Goal: Task Accomplishment & Management: Use online tool/utility

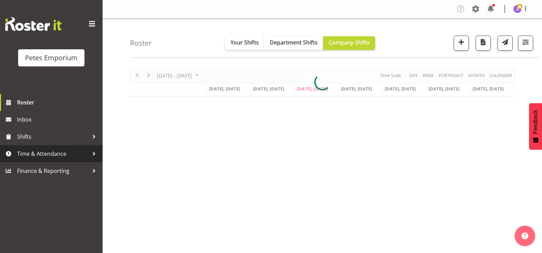
click at [48, 155] on span "Time & Attendance" at bounding box center [53, 153] width 72 height 10
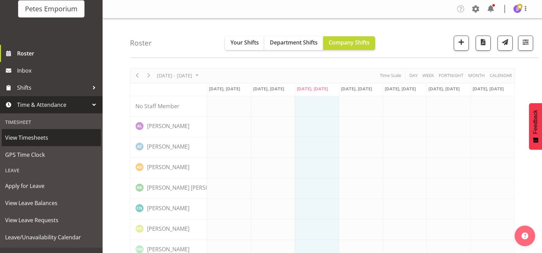
scroll to position [60, 0]
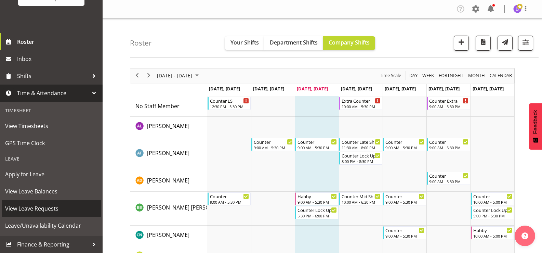
click at [55, 208] on span "View Leave Requests" at bounding box center [51, 208] width 92 height 10
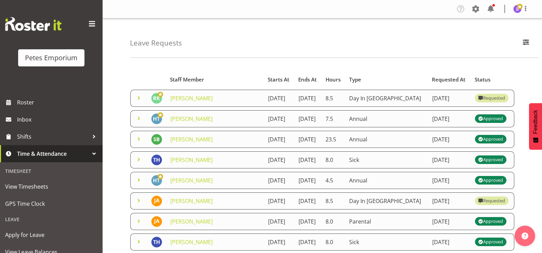
click at [137, 97] on span at bounding box center [139, 98] width 8 height 8
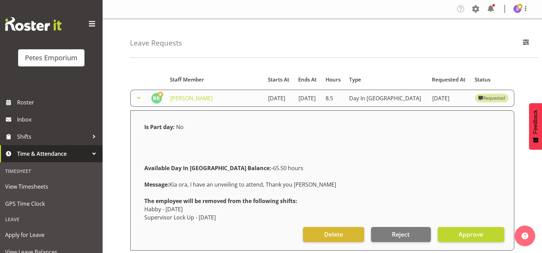
click at [137, 97] on span at bounding box center [139, 98] width 8 height 8
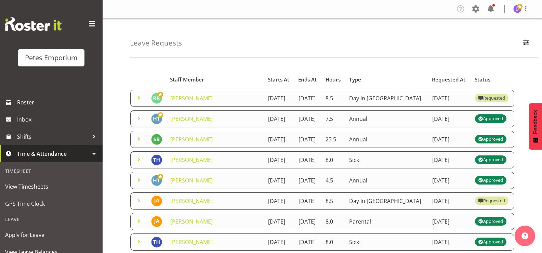
click at [138, 99] on span at bounding box center [139, 98] width 8 height 8
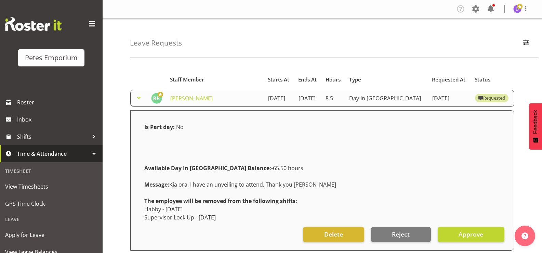
click at [138, 99] on span at bounding box center [139, 98] width 8 height 8
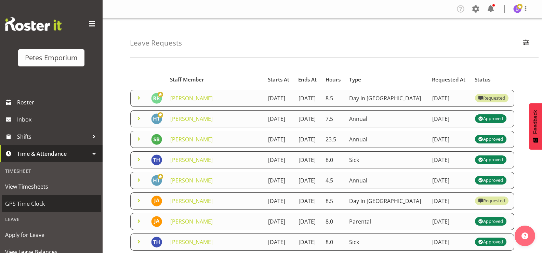
click at [14, 206] on span "GPS Time Clock" at bounding box center [51, 203] width 92 height 10
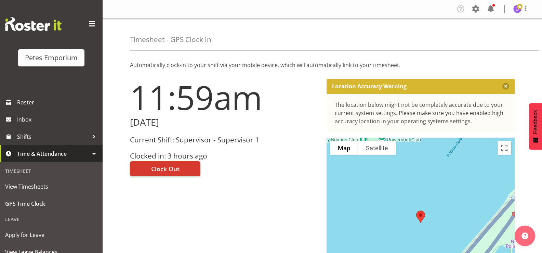
click at [268, 209] on div "11:59am Wednesday, 13th August 2025 Current Shift: Supervisor - Supervisor 1 Cl…" at bounding box center [224, 193] width 196 height 238
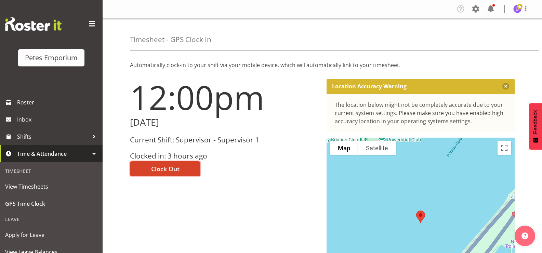
click at [170, 168] on span "Clock Out" at bounding box center [165, 168] width 28 height 9
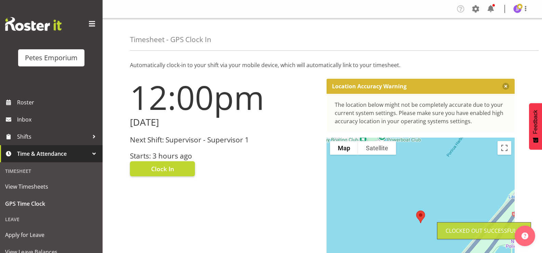
click at [519, 12] on figure at bounding box center [517, 9] width 8 height 8
click at [489, 37] on link "Log Out" at bounding box center [497, 36] width 66 height 12
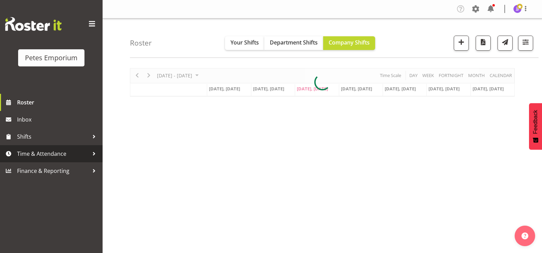
click at [49, 155] on span "Time & Attendance" at bounding box center [53, 153] width 72 height 10
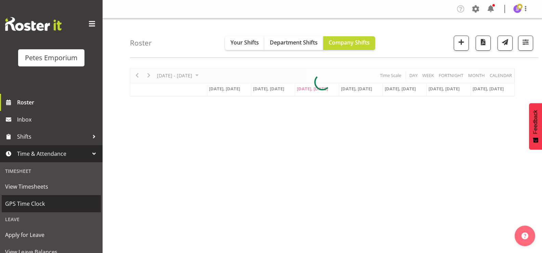
click at [43, 200] on span "GPS Time Clock" at bounding box center [51, 203] width 92 height 10
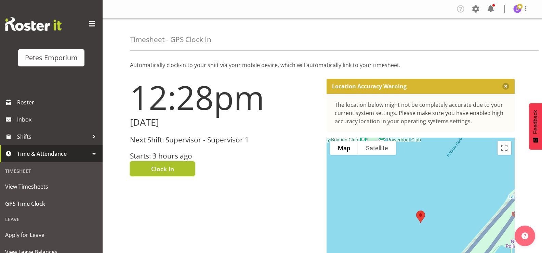
click at [146, 170] on button "Clock In" at bounding box center [162, 168] width 65 height 15
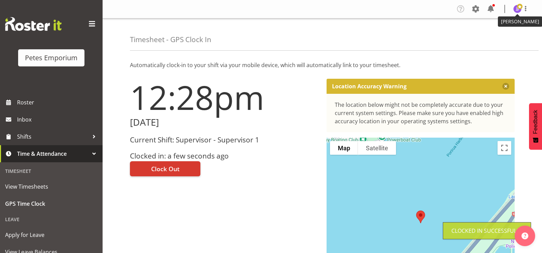
click at [516, 9] on img at bounding box center [517, 9] width 8 height 8
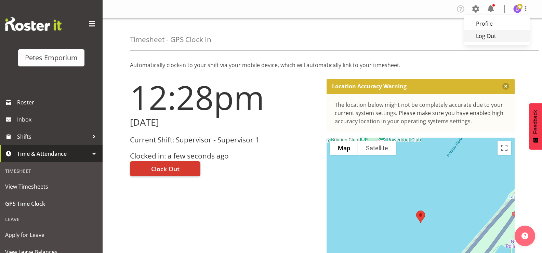
click at [493, 35] on link "Log Out" at bounding box center [497, 36] width 66 height 12
